Goal: Navigation & Orientation: Find specific page/section

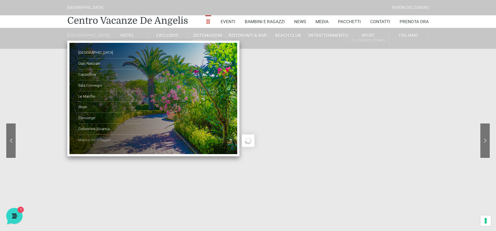
click at [107, 146] on link "Mappa del Villaggio" at bounding box center [109, 140] width 63 height 11
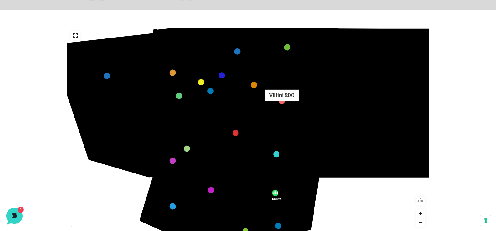
click at [280, 101] on link "Villini 200 marker" at bounding box center [282, 101] width 6 height 6
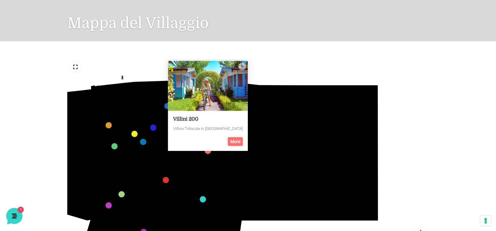
scroll to position [157, 0]
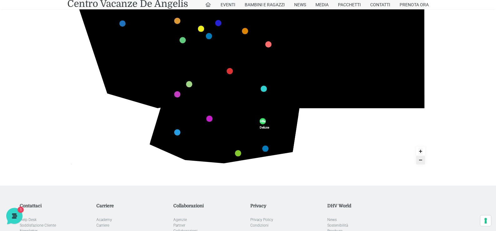
click at [360, 152] on icon "436 435 437 434 441 430 440 431 439 432 438 433 424 423 425 422 429 418 428 419…" at bounding box center [248, 67] width 362 height 204
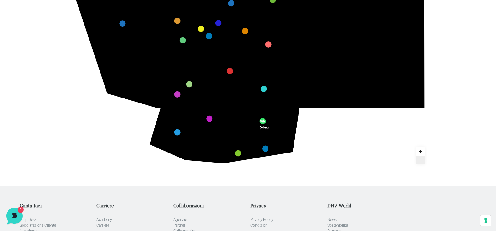
scroll to position [94, 0]
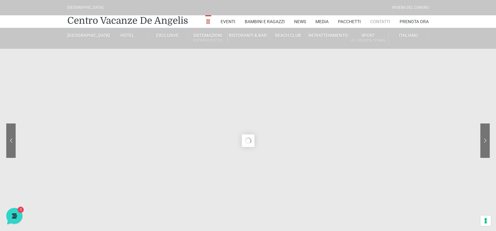
click at [375, 23] on link "Contatti" at bounding box center [380, 21] width 20 height 13
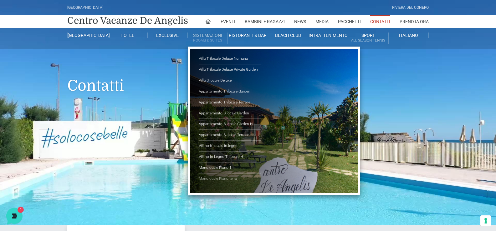
click at [223, 179] on link "Monolocale Piano terra" at bounding box center [230, 179] width 63 height 11
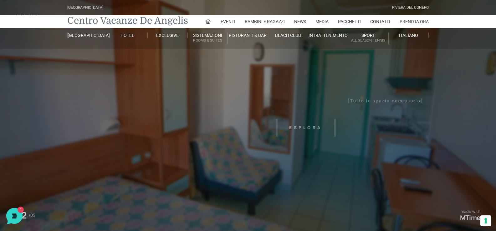
click at [148, 21] on link "Centro Vacanze De Angelis" at bounding box center [127, 20] width 121 height 13
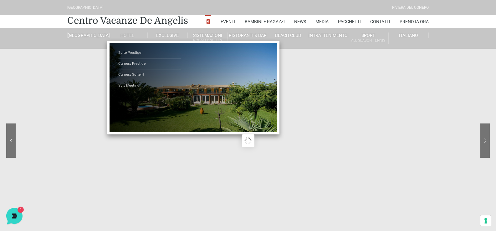
click at [125, 33] on link "Hotel" at bounding box center [127, 36] width 40 height 6
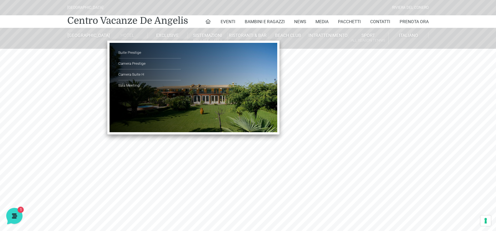
click at [122, 33] on link "Hotel" at bounding box center [127, 36] width 40 height 6
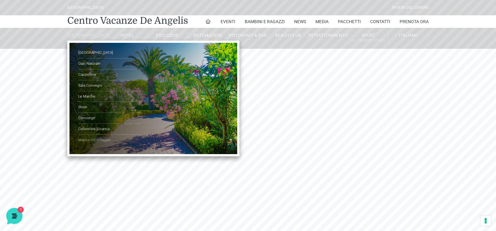
click at [105, 143] on link "Mappa del Villaggio" at bounding box center [109, 140] width 63 height 11
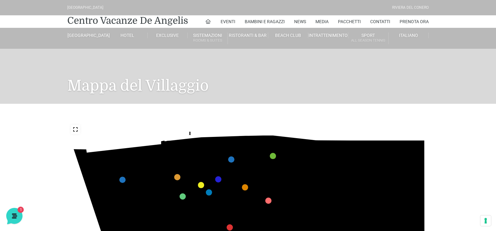
drag, startPoint x: 203, startPoint y: 178, endPoint x: 197, endPoint y: 141, distance: 37.7
click at [197, 141] on icon "436 435 437 434 441 430 440 431 439 432 438 433 424 423 425 422 429 418 428 419…" at bounding box center [248, 224] width 362 height 204
click at [193, 134] on icon "436 435 437 434 441 430 440 431 439 432 438 433 424 423 425 422 429 418 428 419…" at bounding box center [248, 224] width 362 height 204
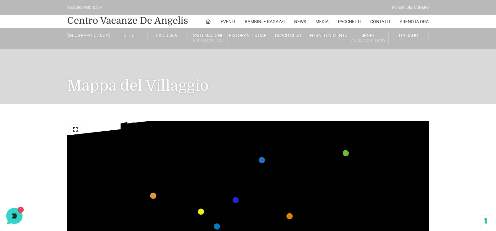
drag, startPoint x: 185, startPoint y: 187, endPoint x: 180, endPoint y: 164, distance: 23.4
click at [180, 164] on icon at bounding box center [199, 162] width 55 height 54
click at [306, 130] on text "436" at bounding box center [306, 130] width 0 height 0
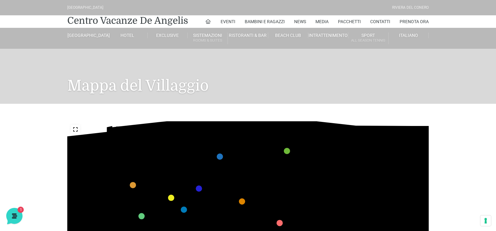
drag, startPoint x: 264, startPoint y: 173, endPoint x: 223, endPoint y: 205, distance: 52.2
click at [223, 205] on polygon at bounding box center [222, 204] width 14 height 23
click at [263, 177] on text "430" at bounding box center [263, 177] width 0 height 0
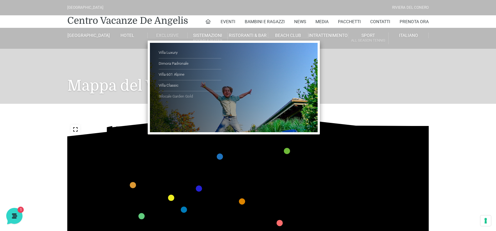
click at [167, 97] on link "Bilocale Garden Gold" at bounding box center [190, 96] width 63 height 11
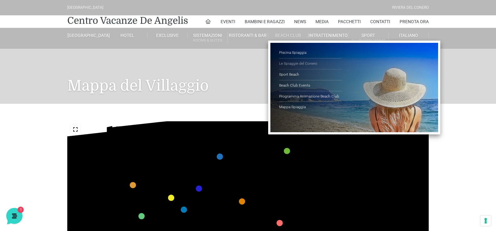
click at [290, 65] on link "Le Spiaggie del Conero" at bounding box center [310, 64] width 63 height 11
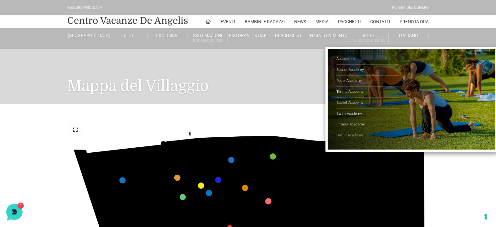
click at [349, 137] on link "Calcio Academy" at bounding box center [368, 135] width 63 height 11
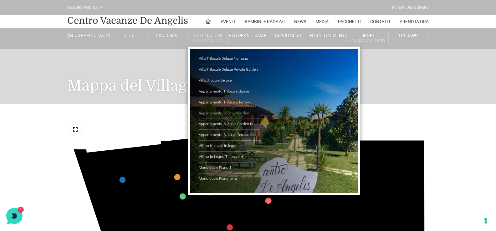
click at [234, 114] on link "Appartamento Bilocale Garden" at bounding box center [230, 113] width 63 height 11
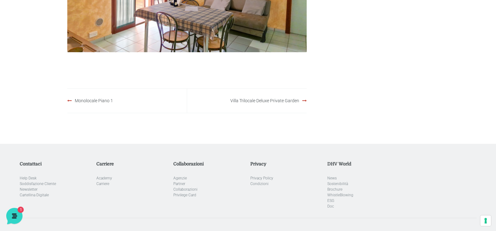
scroll to position [251, 0]
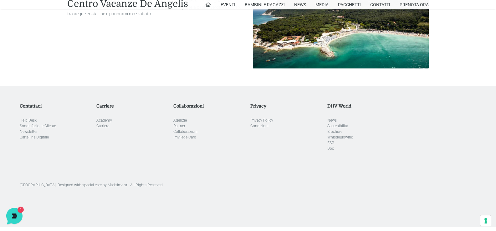
scroll to position [1240, 0]
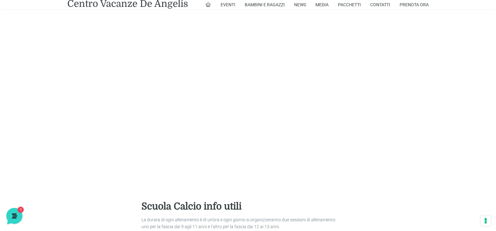
scroll to position [94, 0]
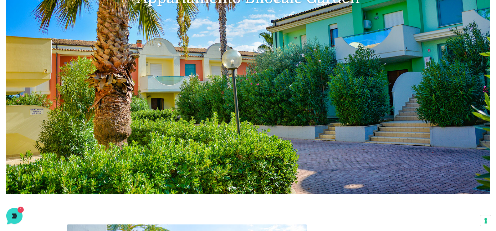
scroll to position [63, 0]
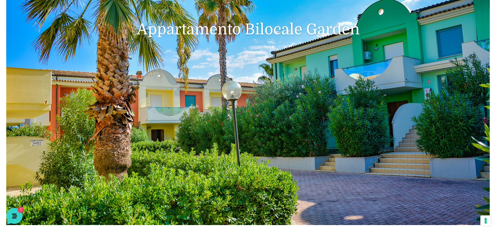
click at [364, 65] on header "[GEOGRAPHIC_DATA] [GEOGRAPHIC_DATA] Centro Vacanze [GEOGRAPHIC_DATA] Eventi Mis…" at bounding box center [248, 85] width 484 height 282
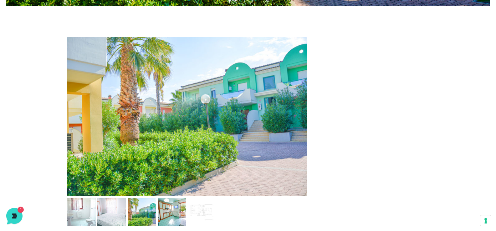
scroll to position [438, 0]
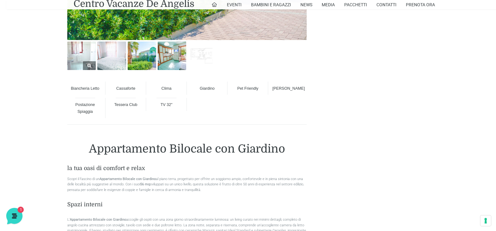
click at [83, 60] on img at bounding box center [81, 56] width 28 height 28
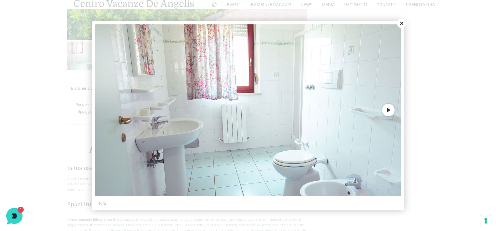
click at [390, 113] on button "Next" at bounding box center [388, 110] width 13 height 13
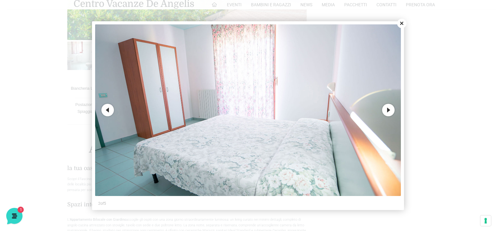
click at [390, 113] on button "Next" at bounding box center [388, 110] width 13 height 13
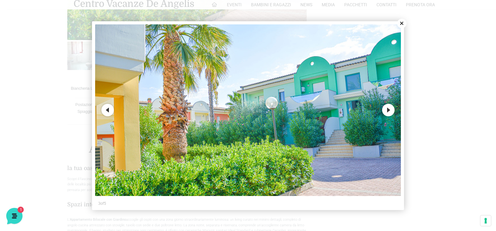
click at [390, 113] on button "Next" at bounding box center [388, 110] width 13 height 13
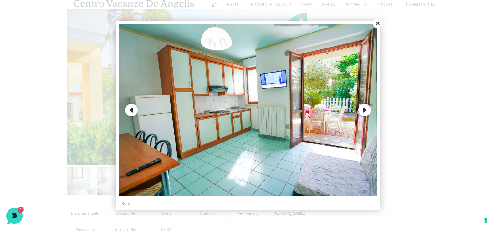
scroll to position [282, 0]
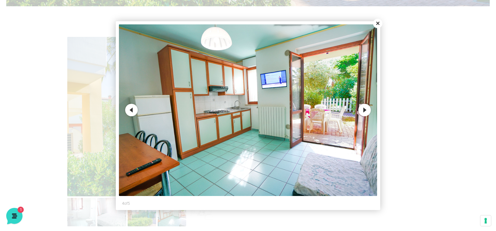
click at [379, 27] on button "Close" at bounding box center [377, 23] width 9 height 9
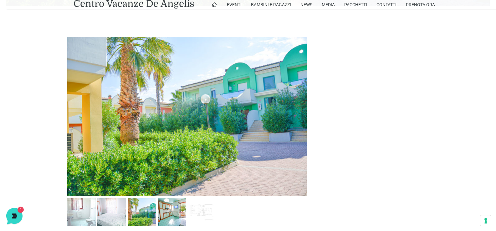
scroll to position [376, 0]
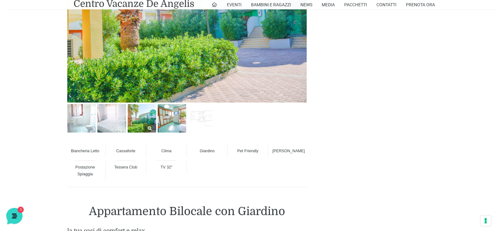
click at [149, 124] on link at bounding box center [142, 118] width 28 height 28
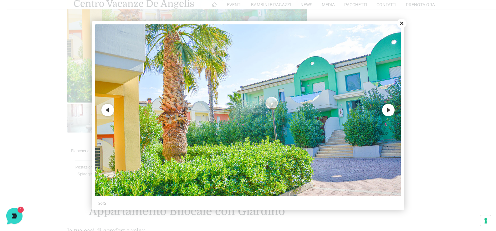
click at [389, 110] on button "Next" at bounding box center [388, 110] width 13 height 13
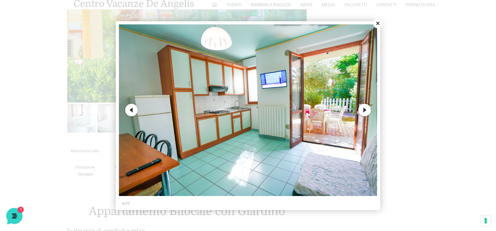
click at [387, 111] on div at bounding box center [248, 115] width 496 height 231
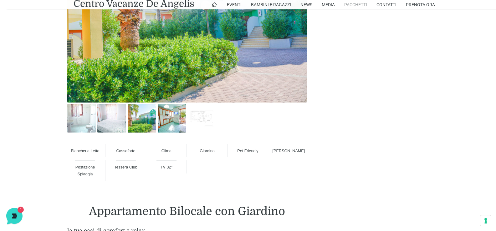
click at [359, 8] on link "Pacchetti" at bounding box center [355, 4] width 23 height 9
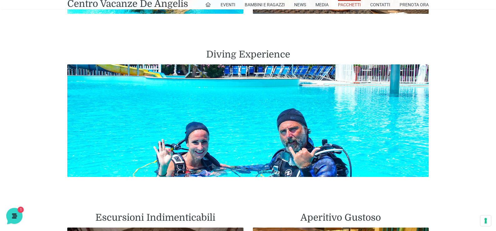
scroll to position [1033, 0]
